Goal: Task Accomplishment & Management: Use online tool/utility

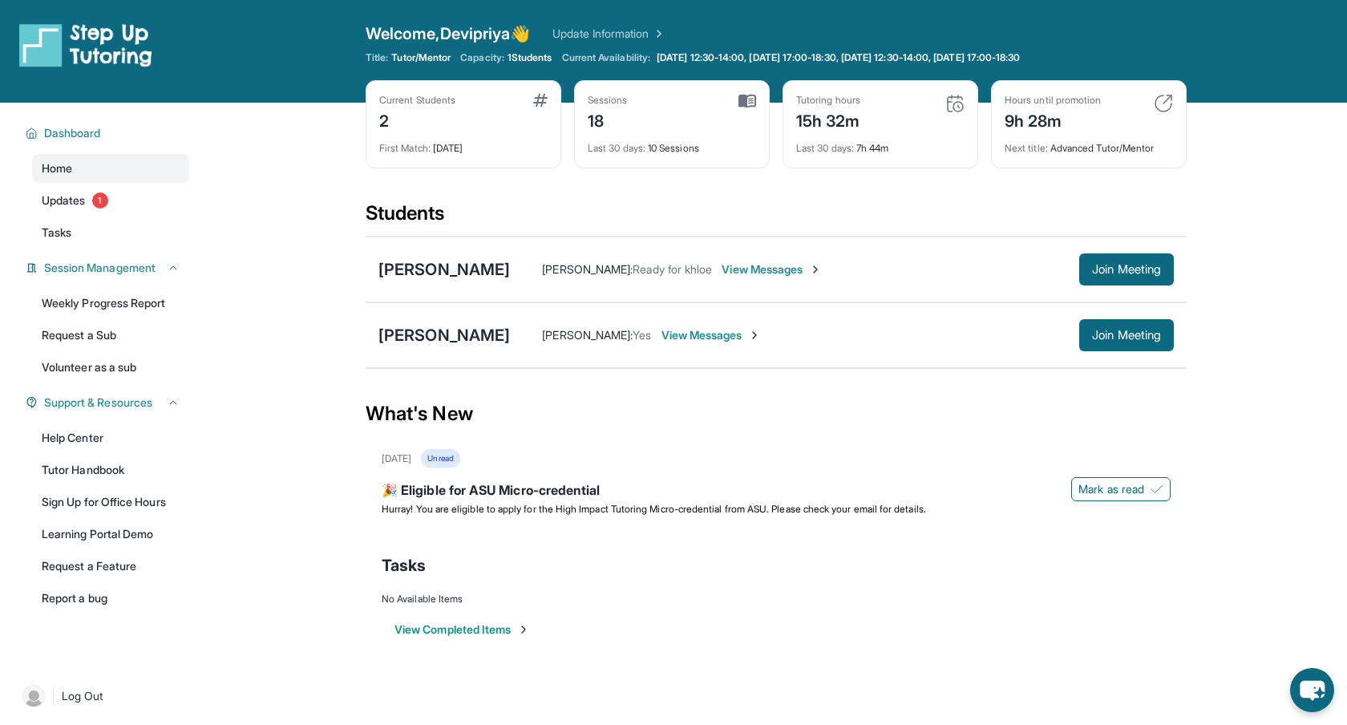
scroll to position [103, 0]
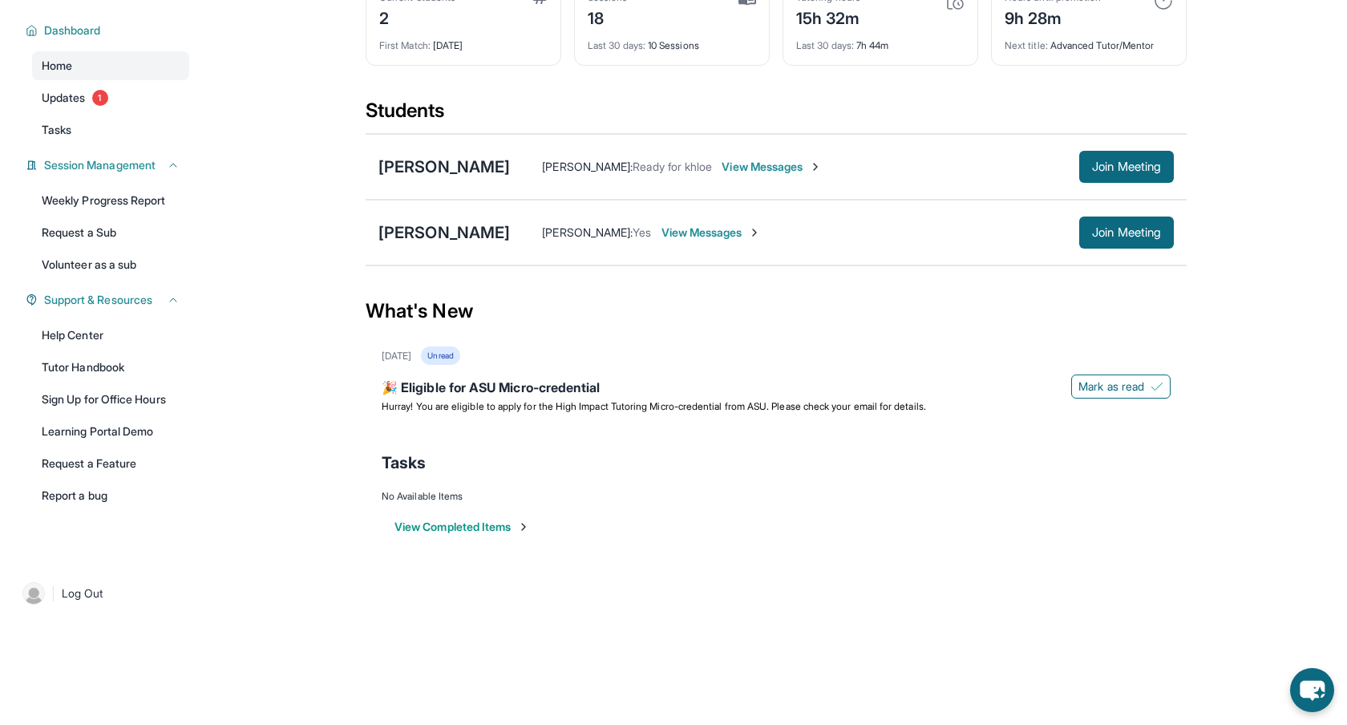
click at [288, 136] on main "Current Students 2 First Match : [DATE] Sessions 18 Last 30 days : 10 Sessions …" at bounding box center [776, 286] width 1142 height 573
click at [748, 230] on img at bounding box center [754, 232] width 13 height 13
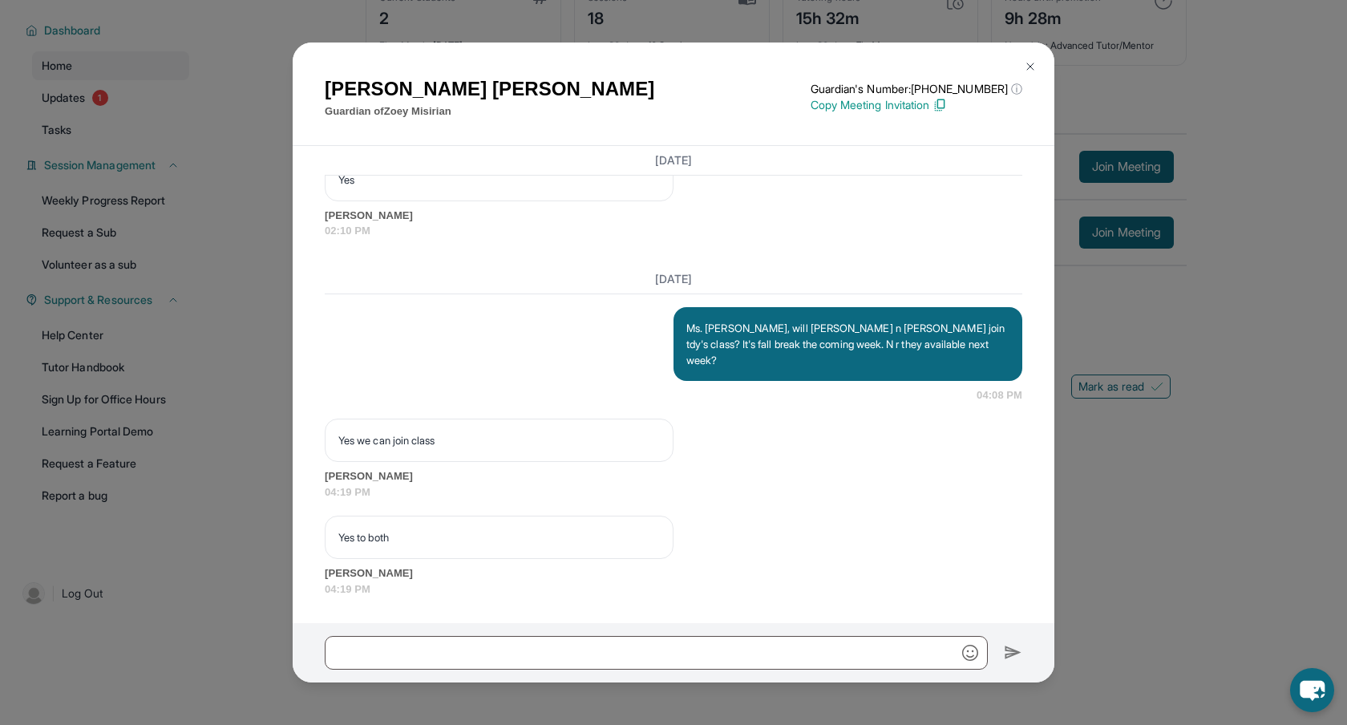
scroll to position [1191, 0]
click at [747, 239] on span "02:10 PM" at bounding box center [674, 231] width 698 height 16
click at [1031, 68] on img at bounding box center [1030, 66] width 13 height 13
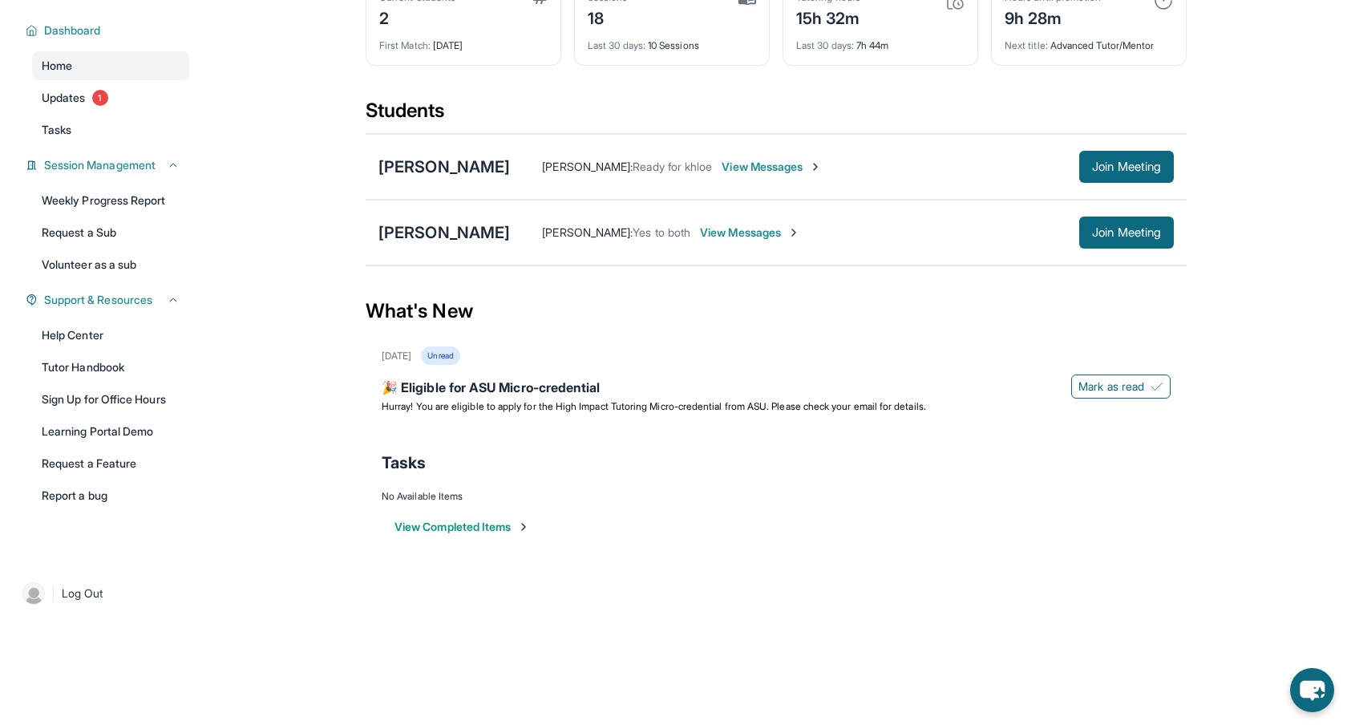
click at [741, 168] on span "View Messages" at bounding box center [772, 167] width 100 height 16
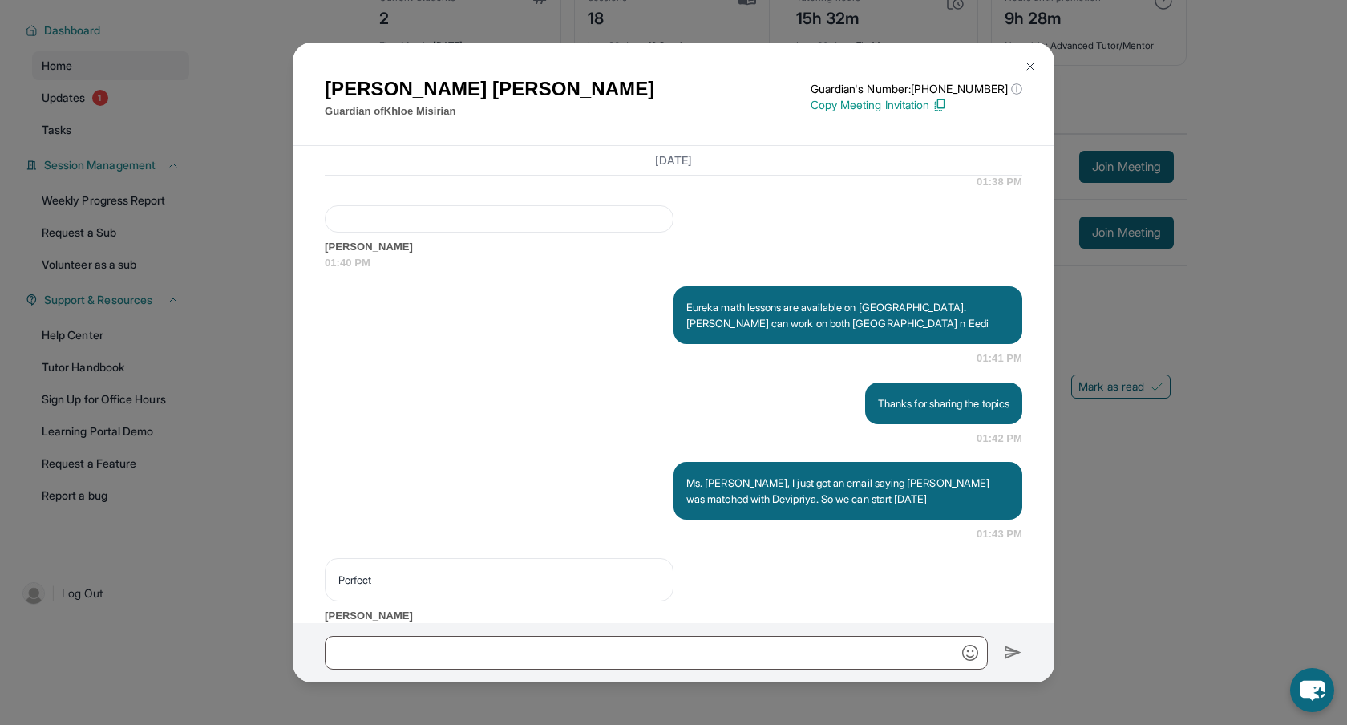
scroll to position [23935, 0]
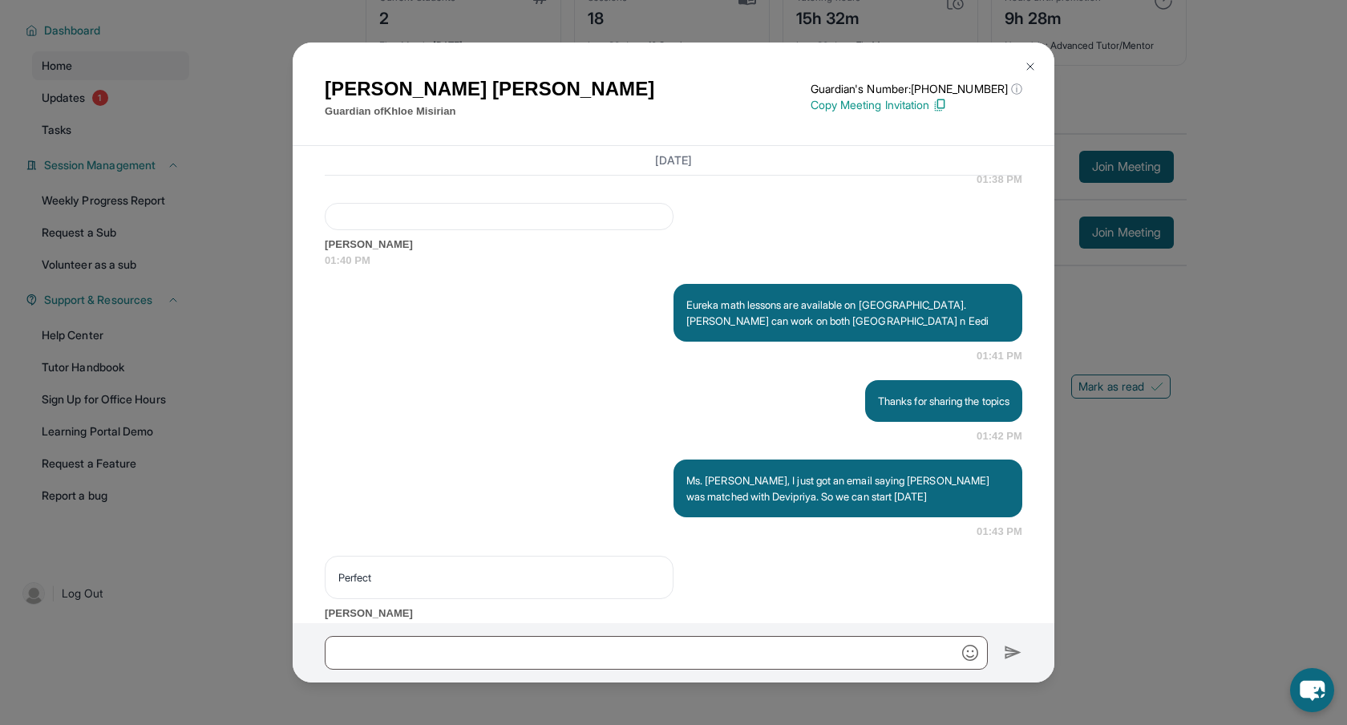
click at [782, 107] on span "01:38 PM" at bounding box center [674, 99] width 698 height 16
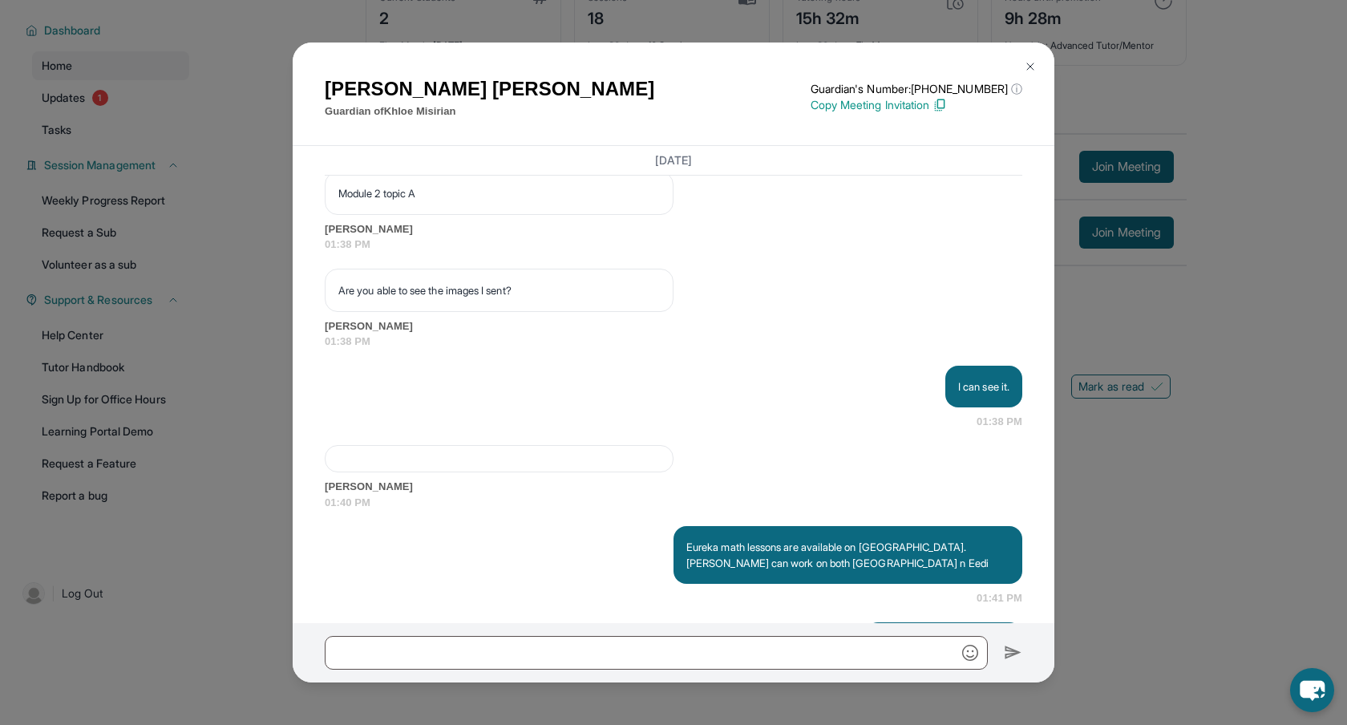
scroll to position [23688, 0]
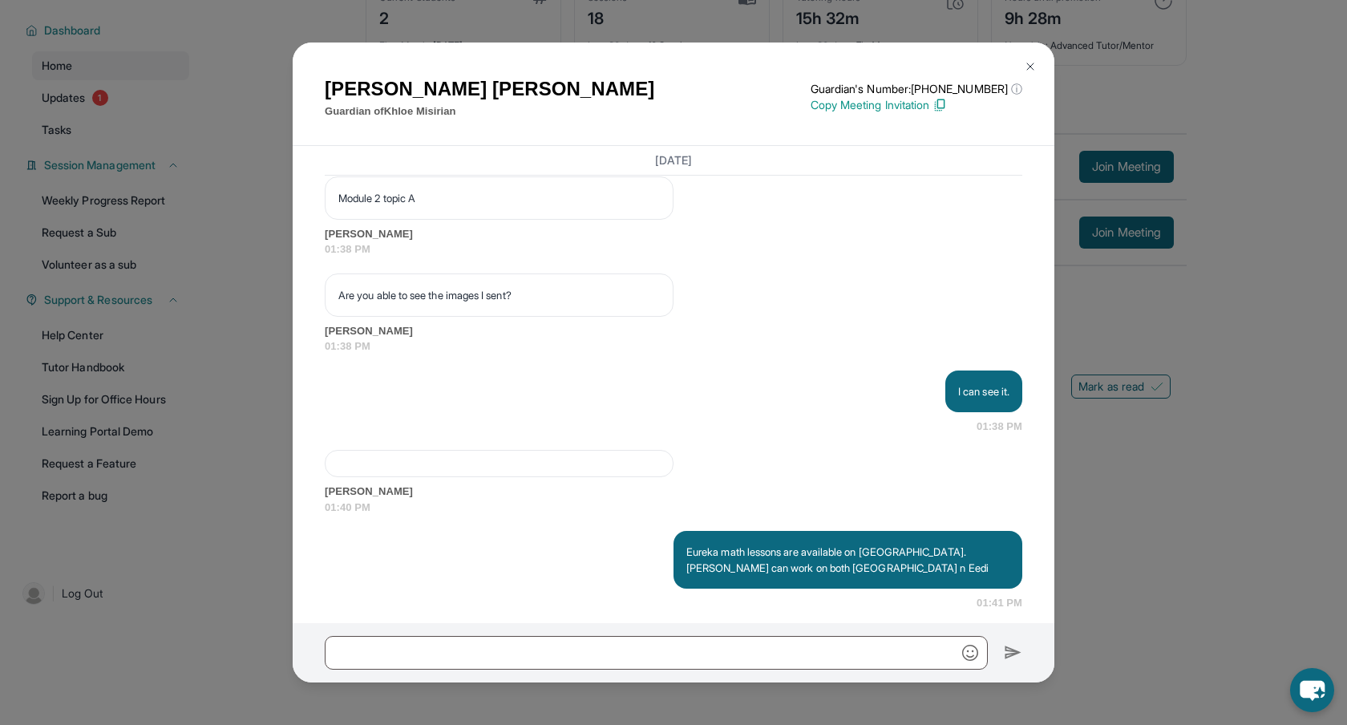
click at [381, 206] on p "Module 2 topic A" at bounding box center [499, 198] width 322 height 16
click at [356, 206] on p "Module 2 topic A" at bounding box center [499, 198] width 322 height 16
click at [363, 123] on div at bounding box center [499, 108] width 349 height 27
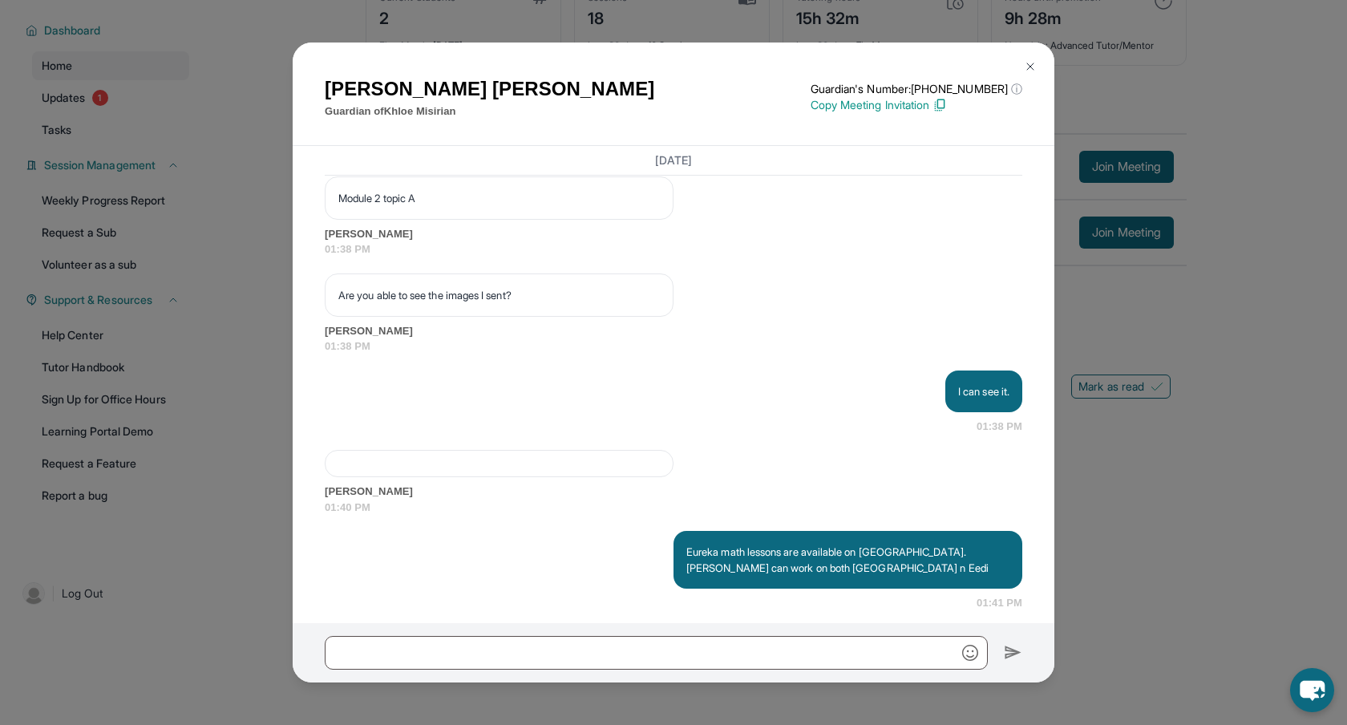
click at [363, 123] on div at bounding box center [499, 108] width 349 height 27
click at [861, 145] on span "[PERSON_NAME]" at bounding box center [674, 137] width 698 height 16
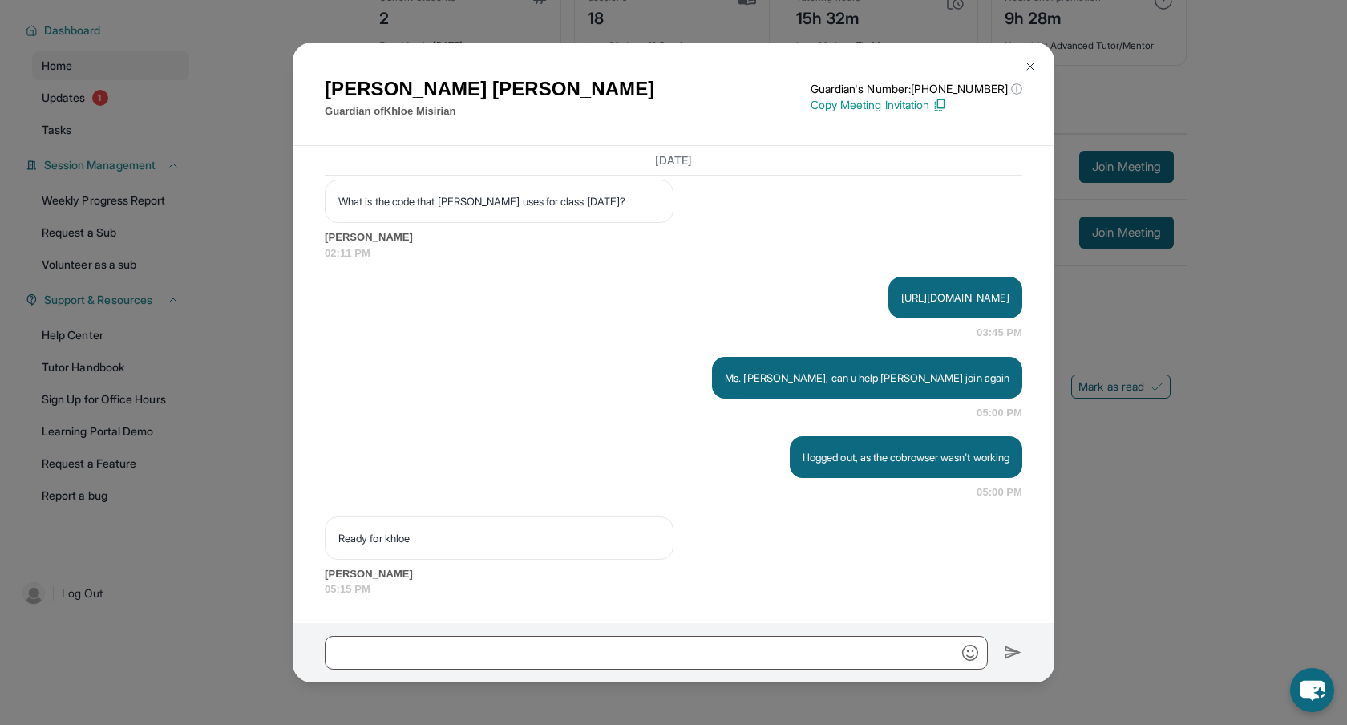
scroll to position [25404, 0]
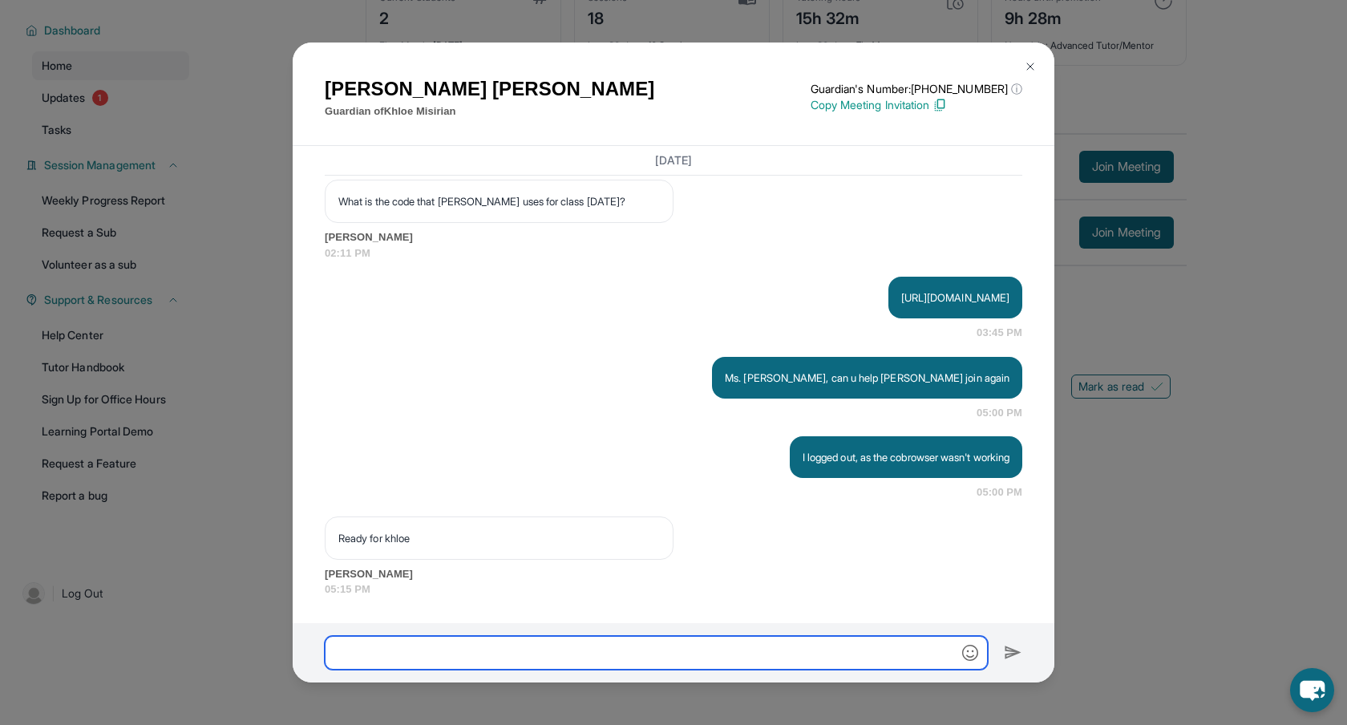
click at [551, 654] on input "text" at bounding box center [656, 653] width 663 height 34
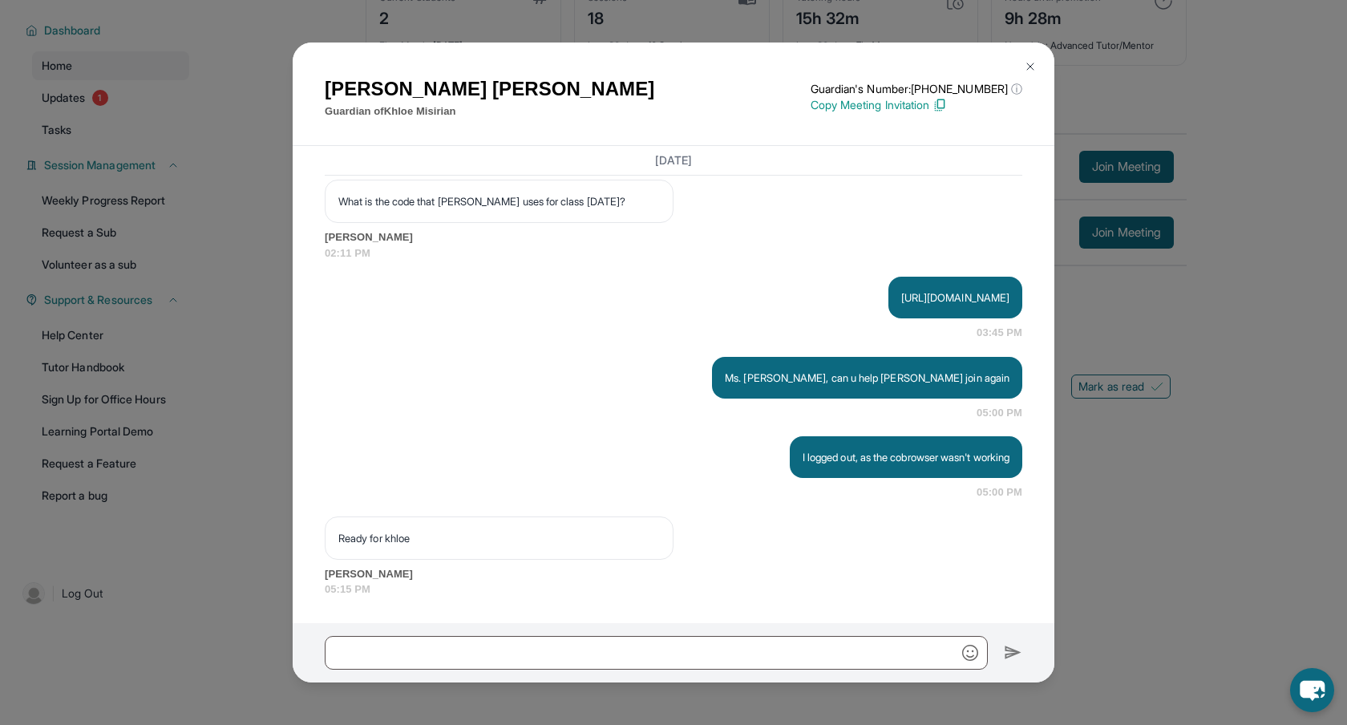
click at [618, 319] on div "[URL][DOMAIN_NAME] 03:45 PM" at bounding box center [674, 309] width 698 height 64
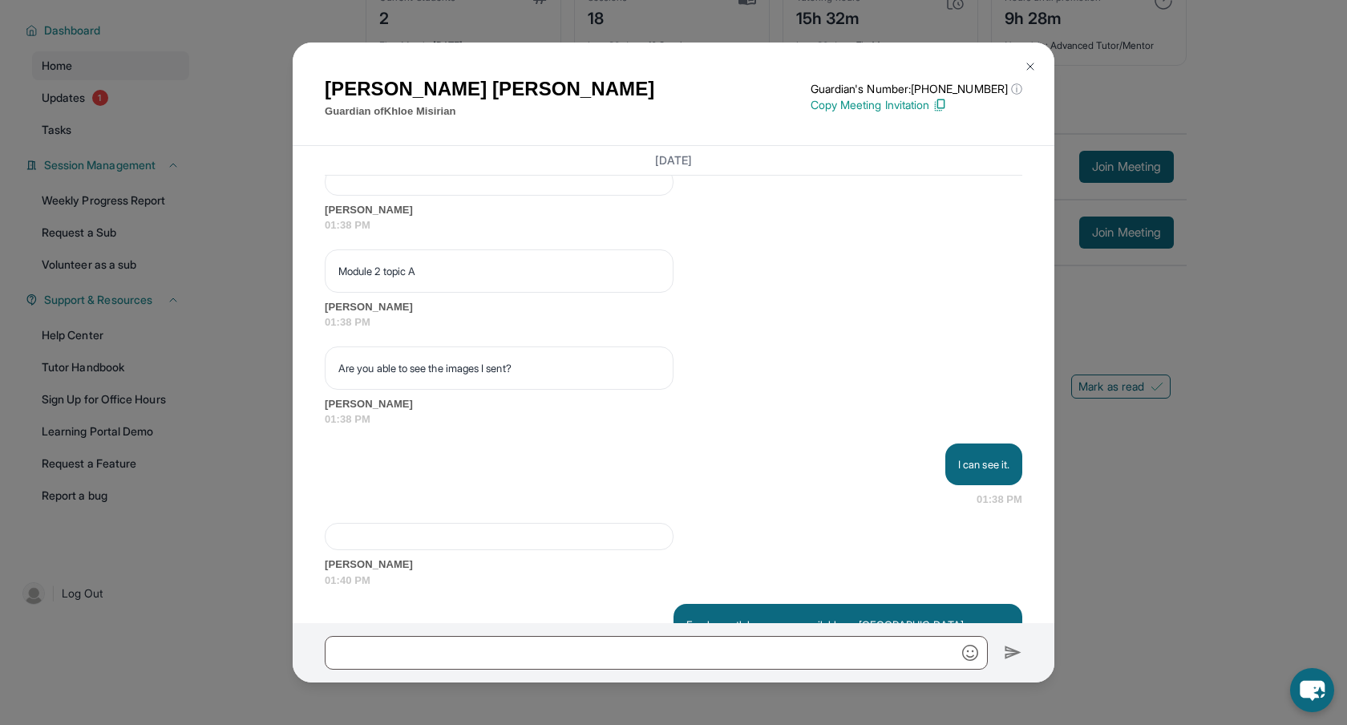
scroll to position [23613, 0]
click at [1031, 69] on img at bounding box center [1030, 66] width 13 height 13
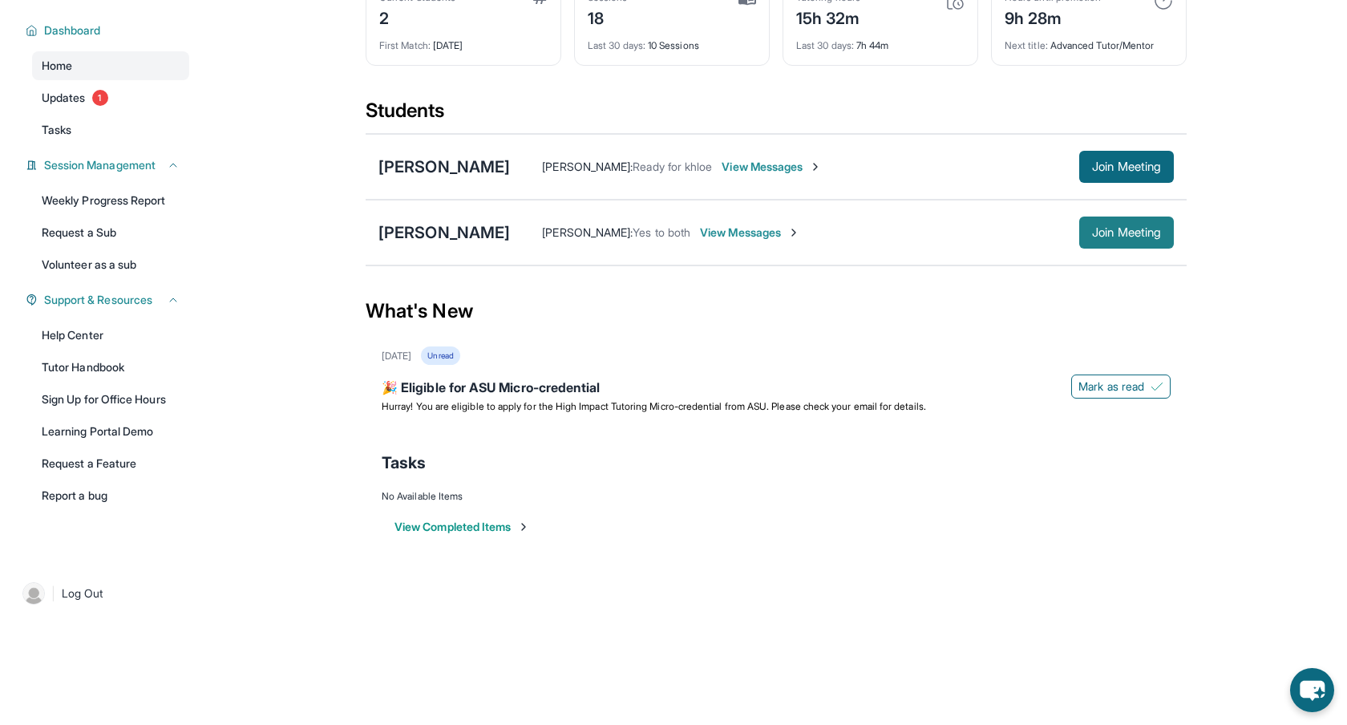
click at [1112, 233] on span "Join Meeting" at bounding box center [1126, 233] width 69 height 10
click at [683, 300] on div "What's New" at bounding box center [776, 311] width 821 height 71
click at [883, 313] on div "What's New" at bounding box center [776, 311] width 821 height 71
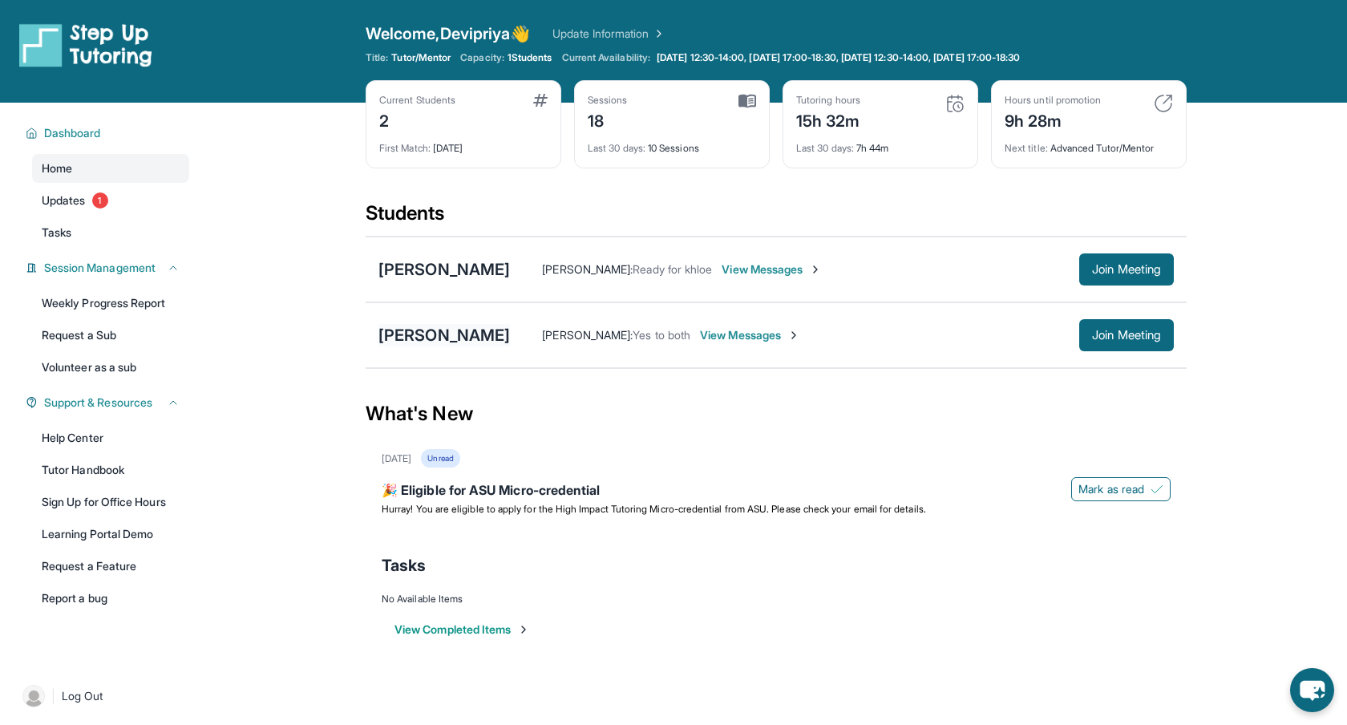
click at [420, 339] on div "[PERSON_NAME]" at bounding box center [445, 335] width 132 height 22
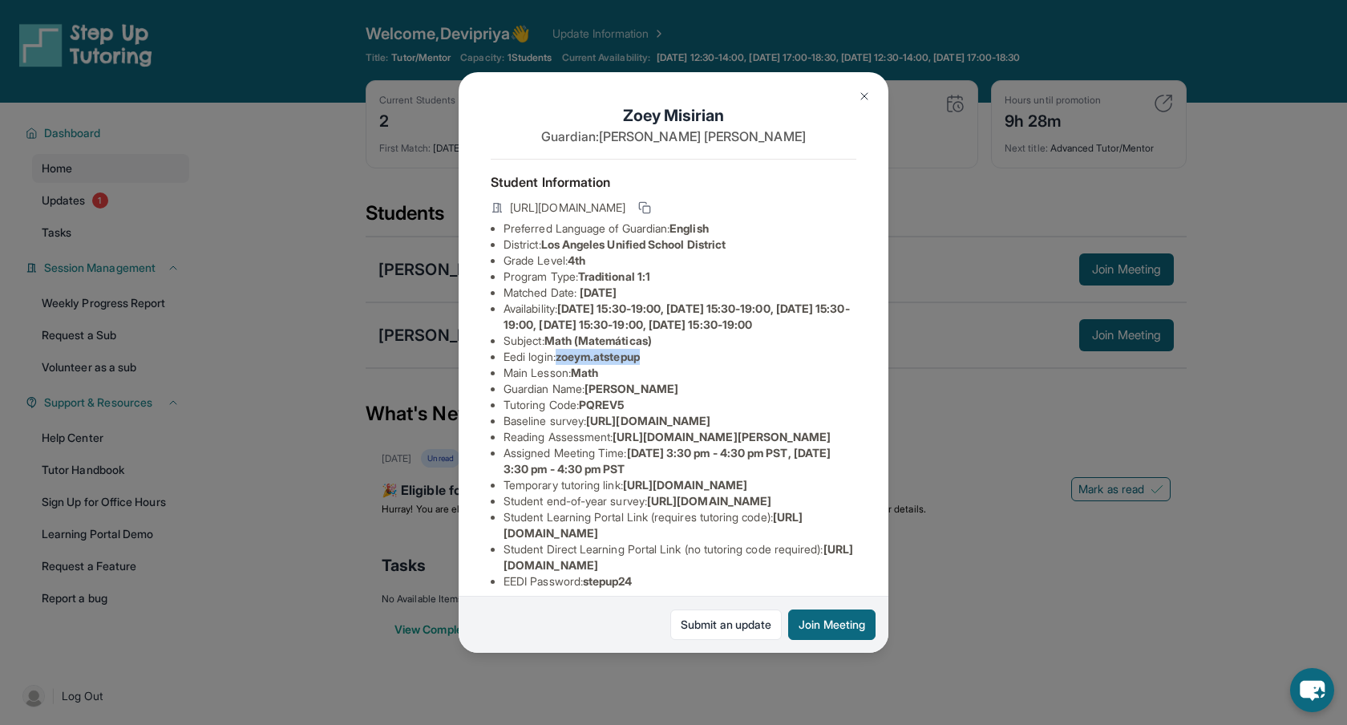
drag, startPoint x: 564, startPoint y: 375, endPoint x: 652, endPoint y: 375, distance: 88.2
click at [652, 365] on li "Eedi login : [PERSON_NAME].atstepup" at bounding box center [680, 357] width 353 height 16
copy span "zoeym.atstepup"
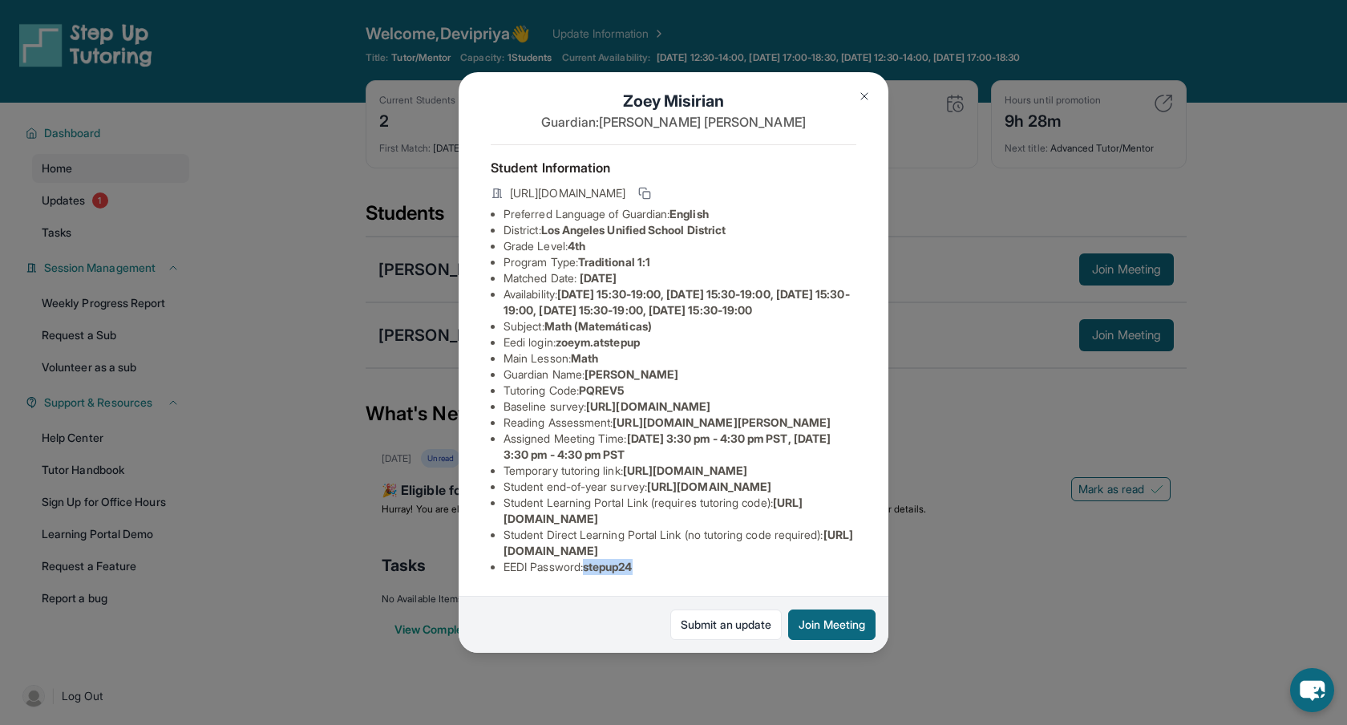
drag, startPoint x: 593, startPoint y: 570, endPoint x: 644, endPoint y: 565, distance: 50.8
click at [644, 565] on li "EEDI Password : stepup24" at bounding box center [680, 567] width 353 height 16
